Goal: Find specific page/section: Find specific page/section

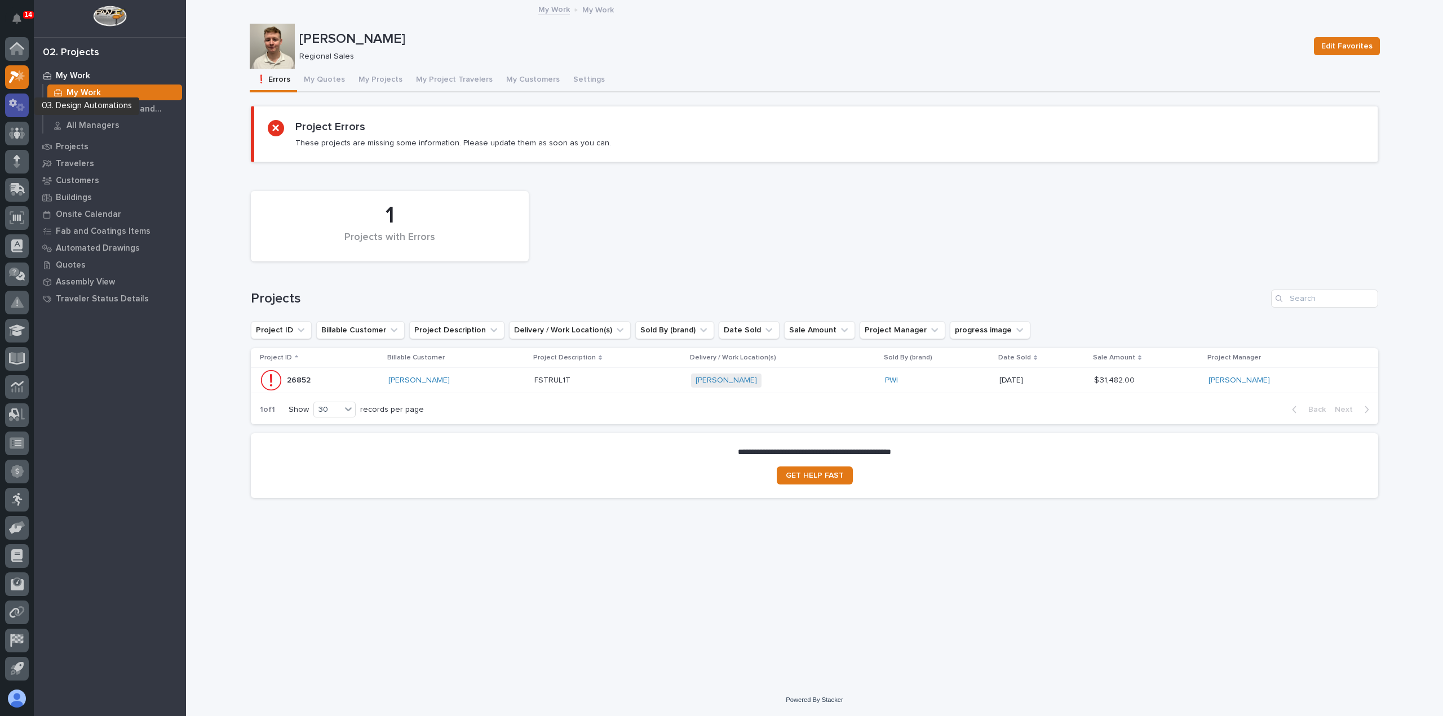
click at [28, 107] on div at bounding box center [17, 106] width 24 height 24
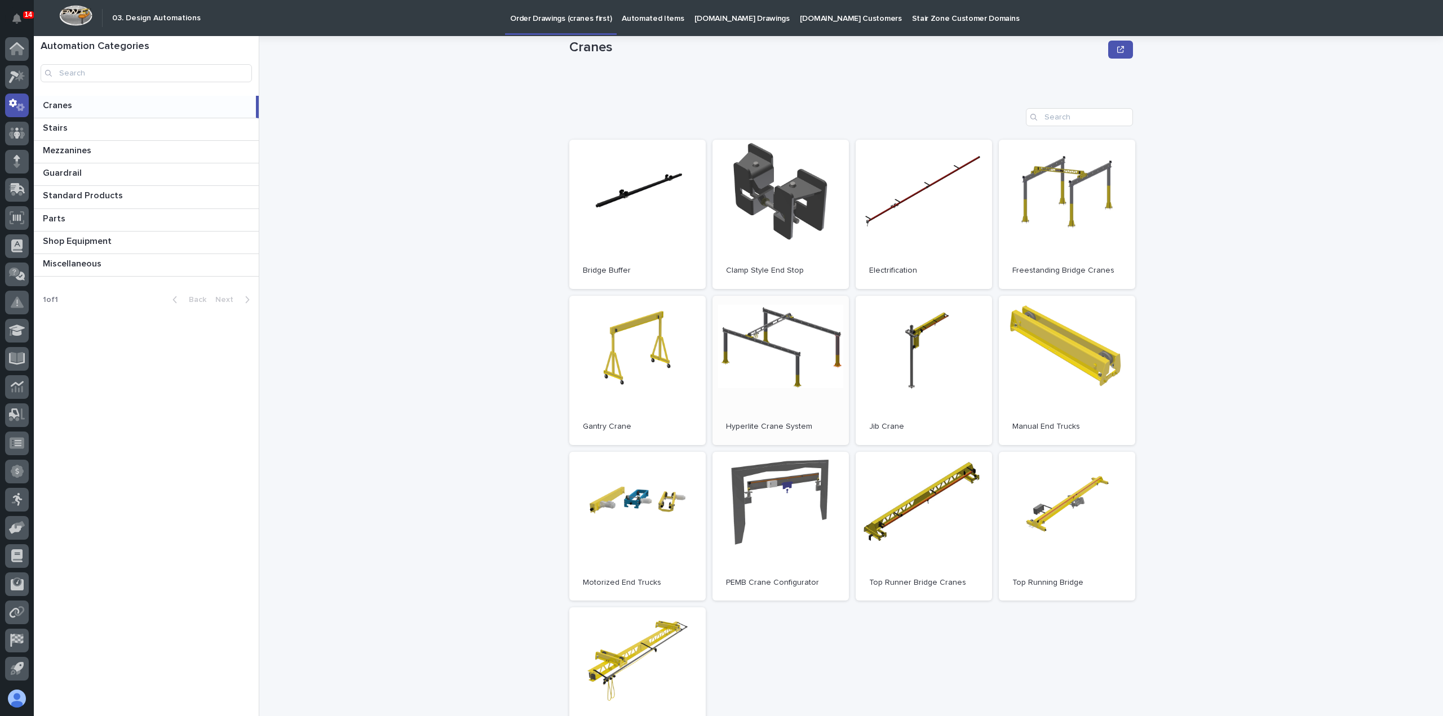
scroll to position [56, 0]
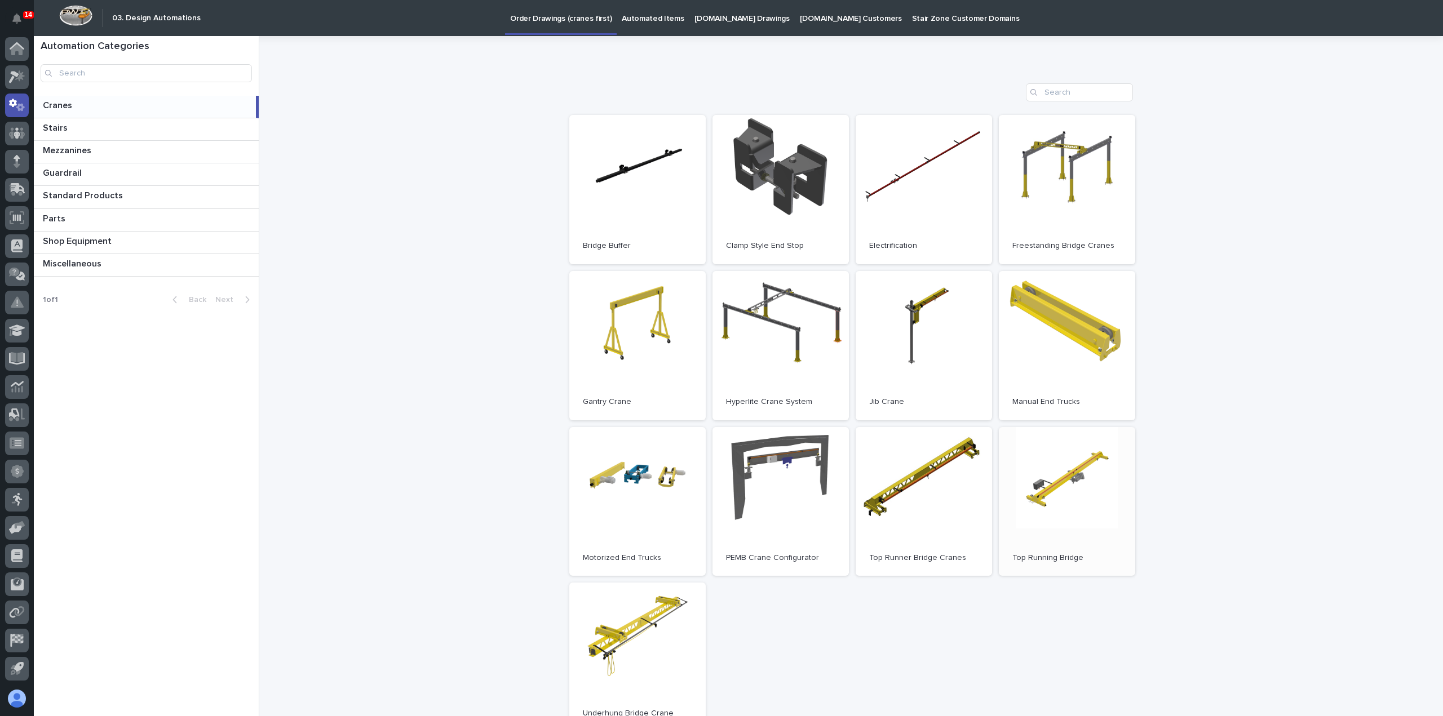
click at [1061, 499] on span "Open" at bounding box center [1067, 502] width 20 height 8
